Goal: Information Seeking & Learning: Find specific fact

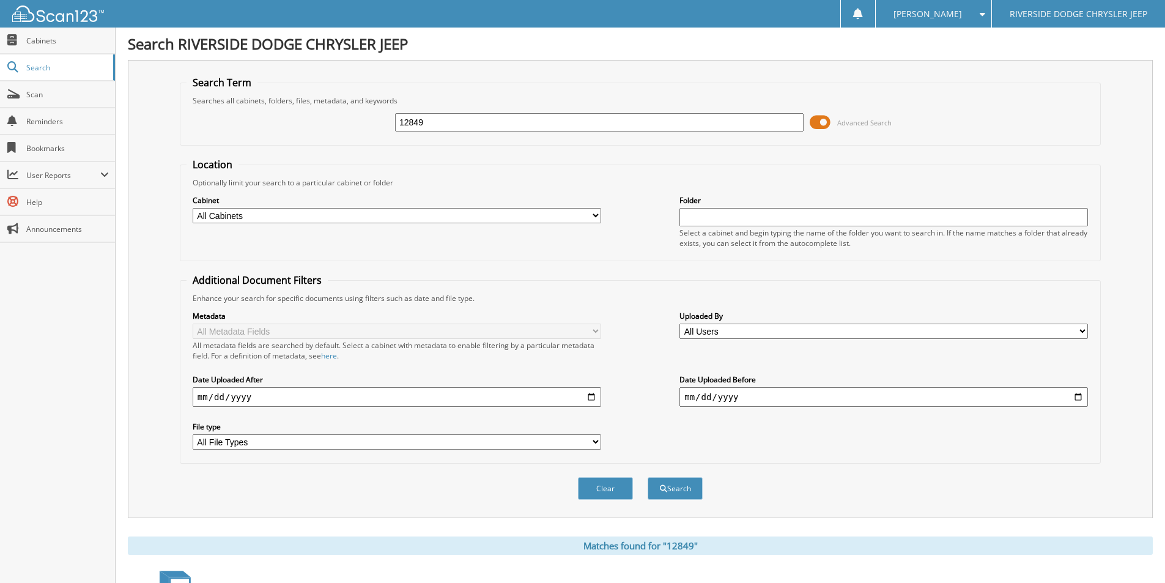
click at [441, 125] on input "12849" at bounding box center [599, 122] width 408 height 18
type input "12989"
click at [647, 477] on button "Search" at bounding box center [674, 488] width 55 height 23
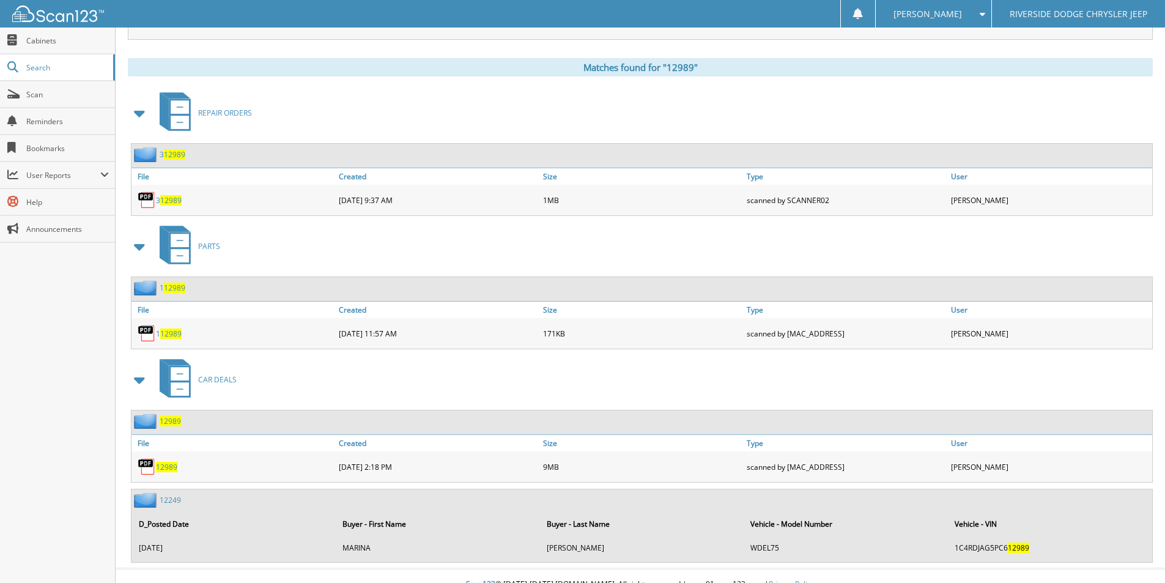
scroll to position [495, 0]
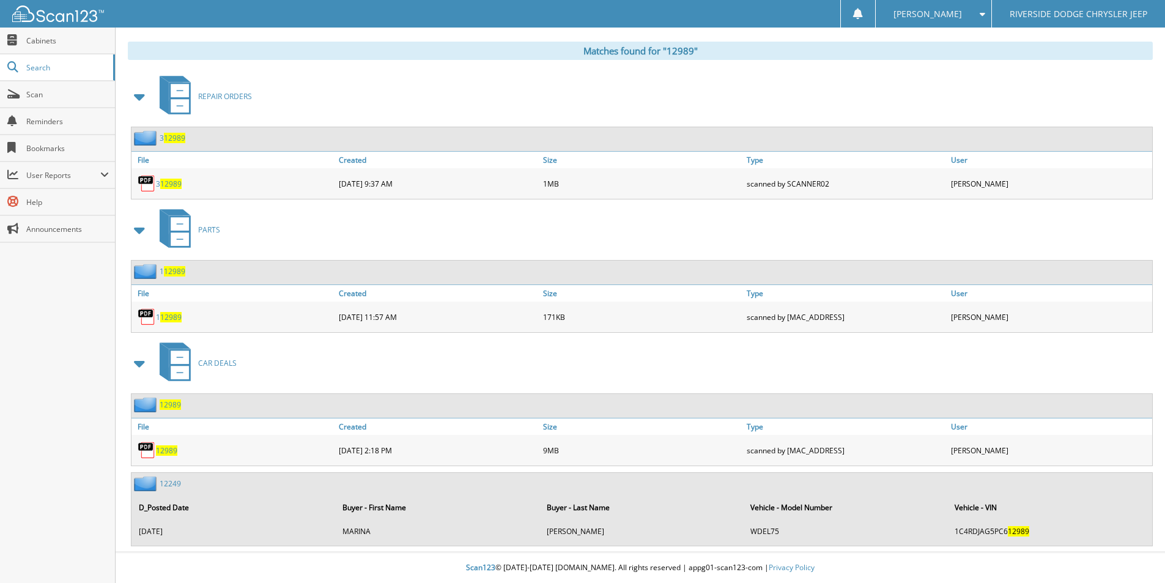
click at [173, 451] on span "12989" at bounding box center [166, 450] width 21 height 10
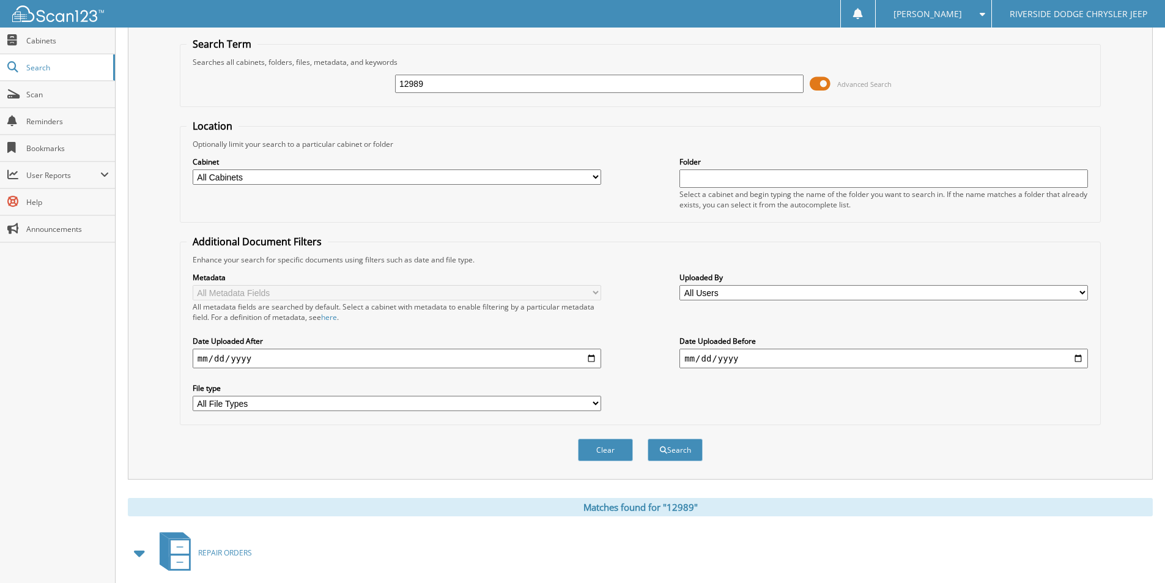
scroll to position [0, 0]
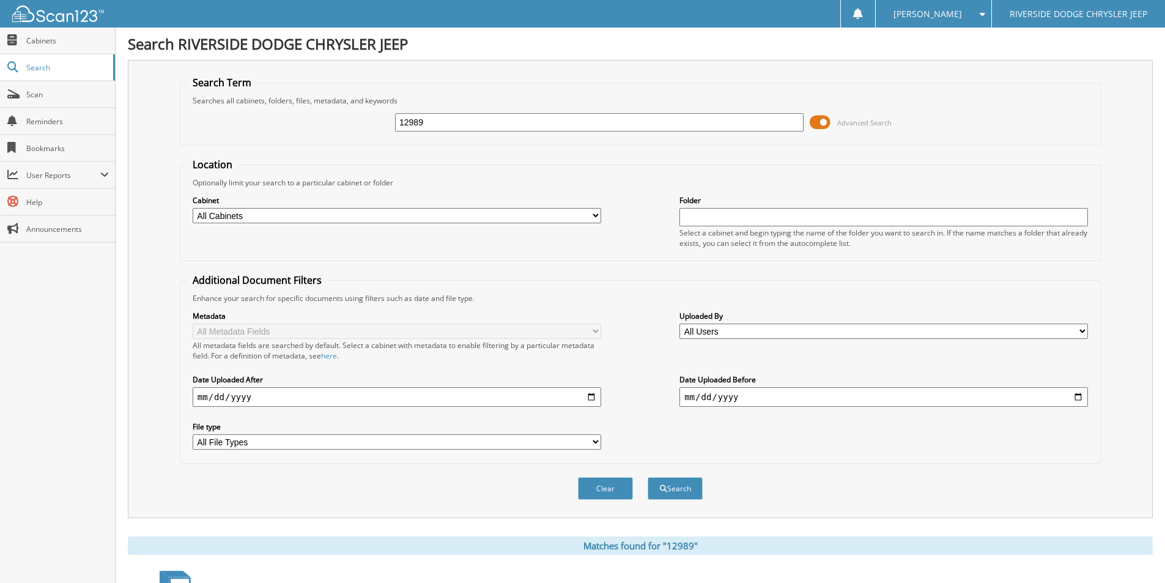
click at [582, 123] on input "12989" at bounding box center [599, 122] width 408 height 18
type input "13015"
click at [647, 477] on button "Search" at bounding box center [674, 488] width 55 height 23
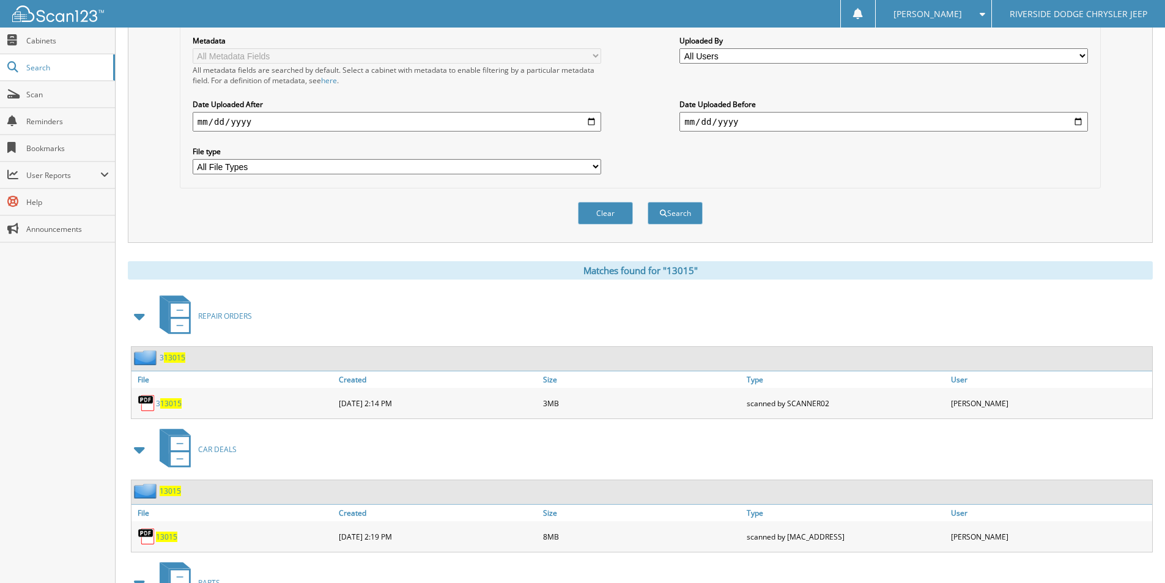
scroll to position [367, 0]
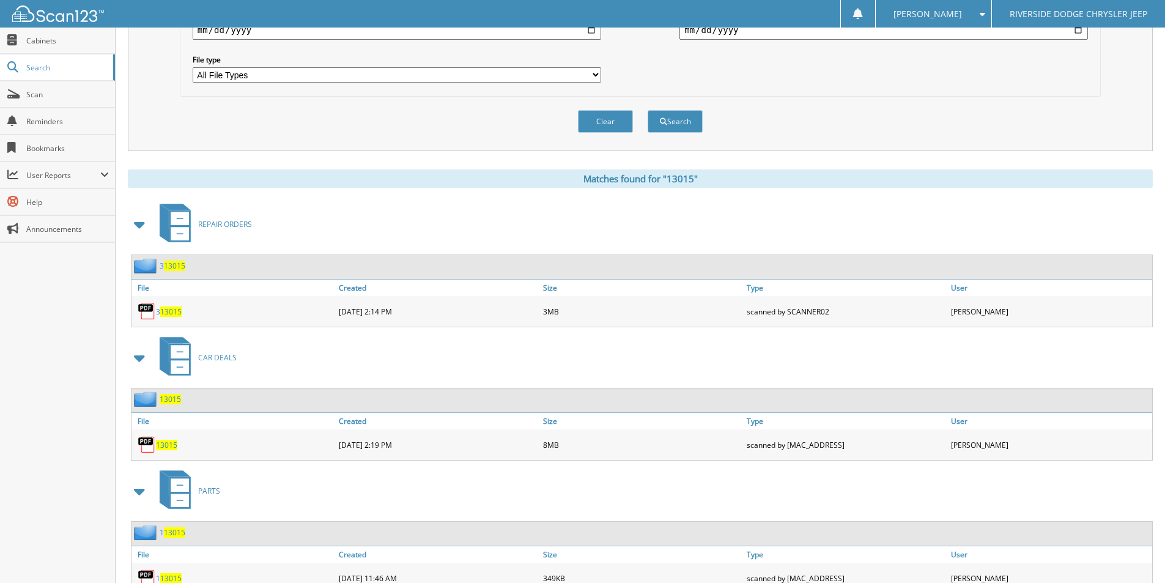
click at [168, 444] on span "13015" at bounding box center [166, 445] width 21 height 10
